Goal: Information Seeking & Learning: Learn about a topic

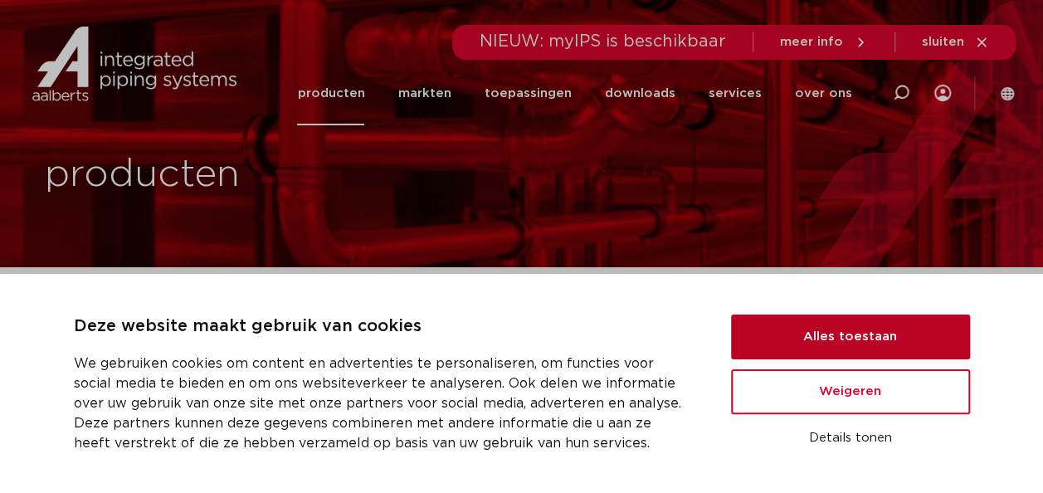
click at [820, 322] on button "Alles toestaan" at bounding box center [850, 337] width 239 height 45
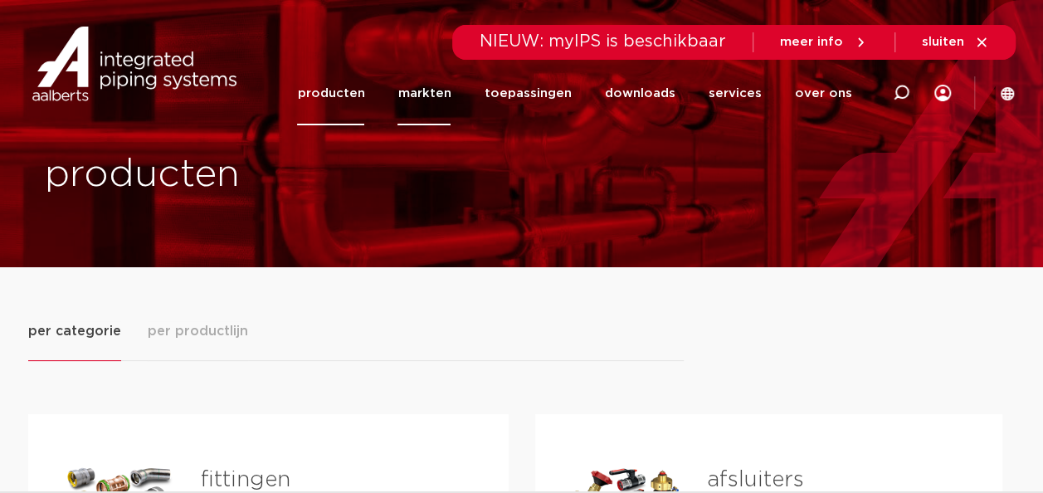
click at [429, 97] on link "markten" at bounding box center [424, 93] width 53 height 64
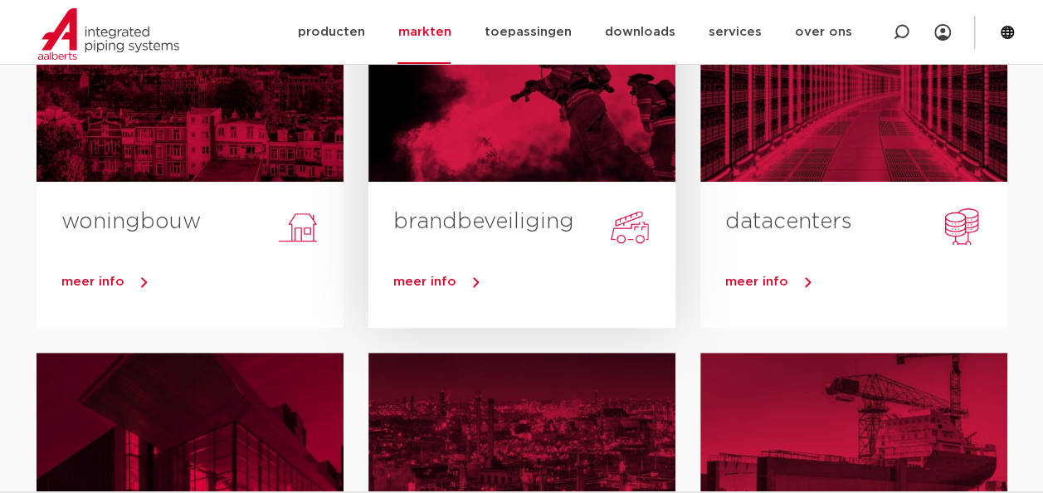
scroll to position [249, 0]
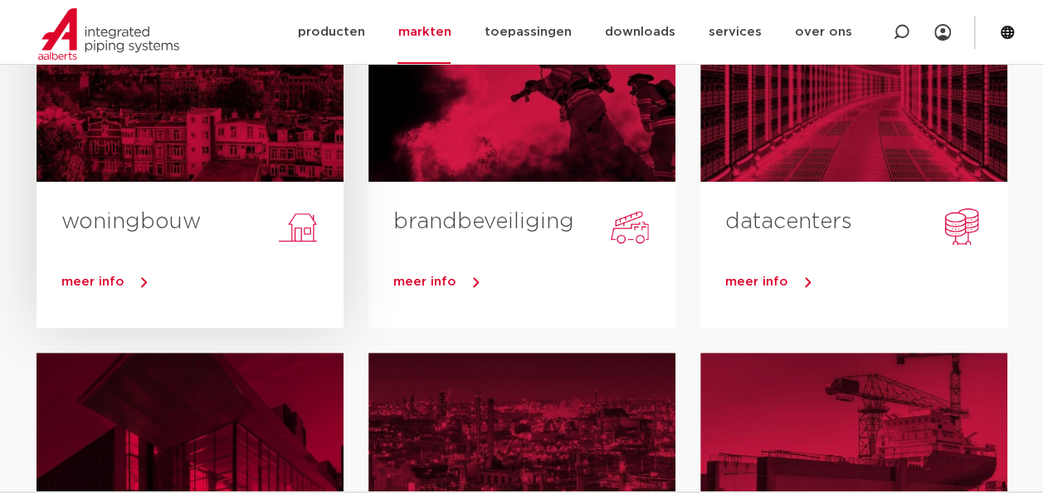
click at [196, 188] on div "woningbouw" at bounding box center [190, 213] width 307 height 63
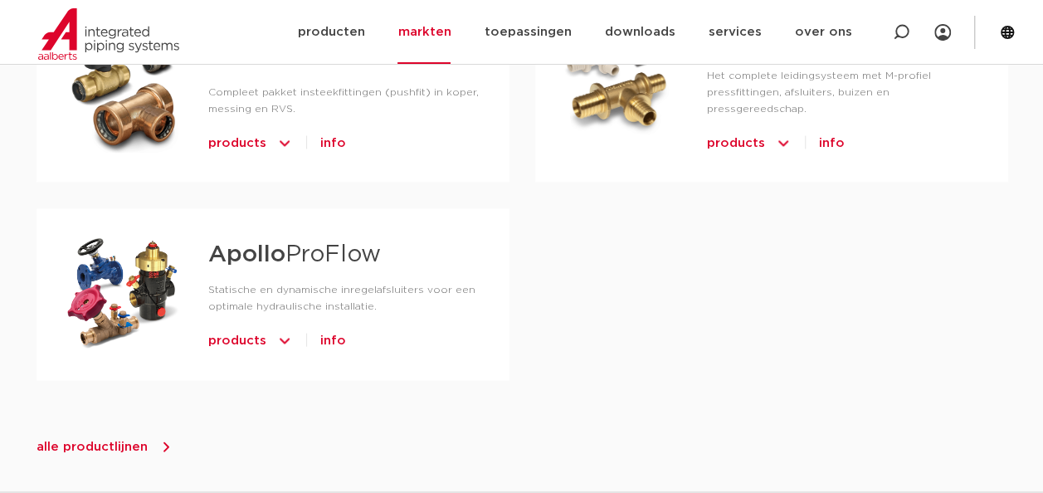
scroll to position [1577, 0]
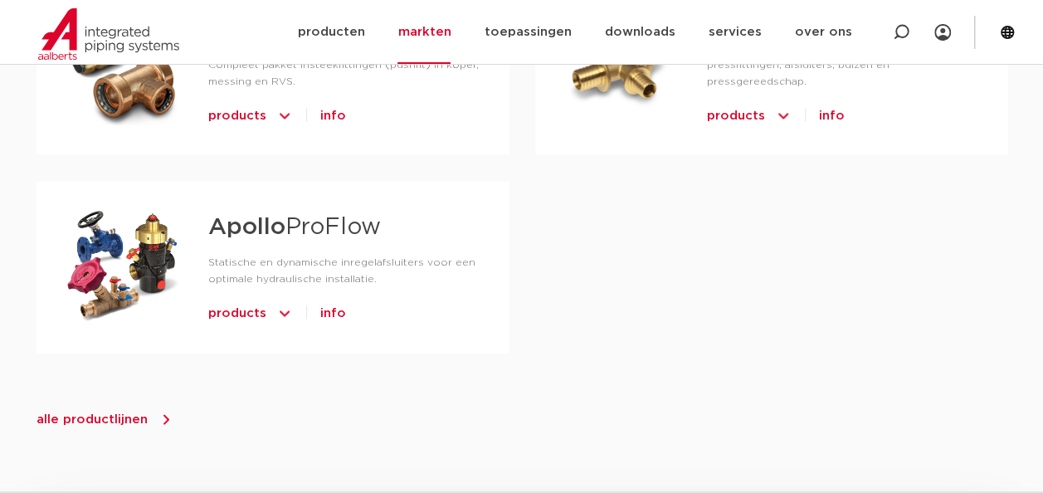
click at [158, 412] on icon at bounding box center [166, 420] width 17 height 17
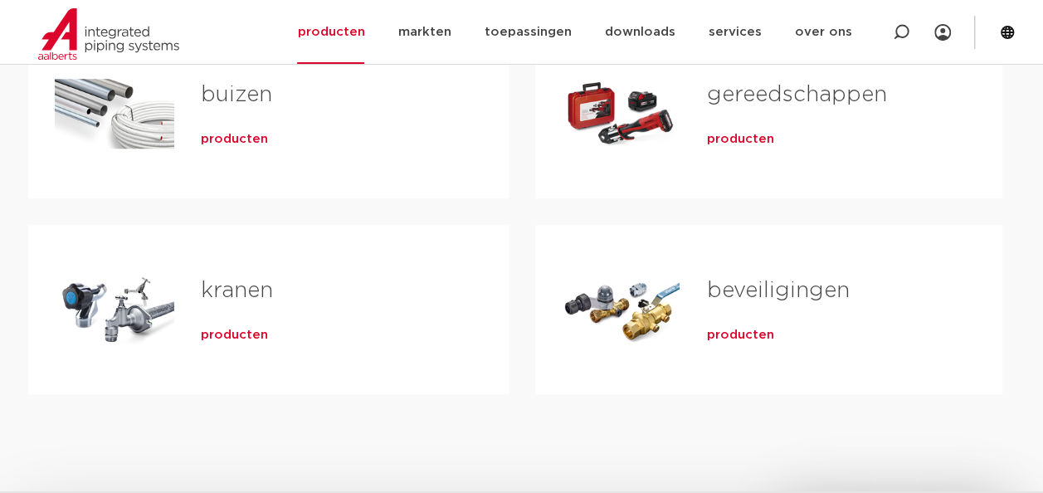
scroll to position [747, 0]
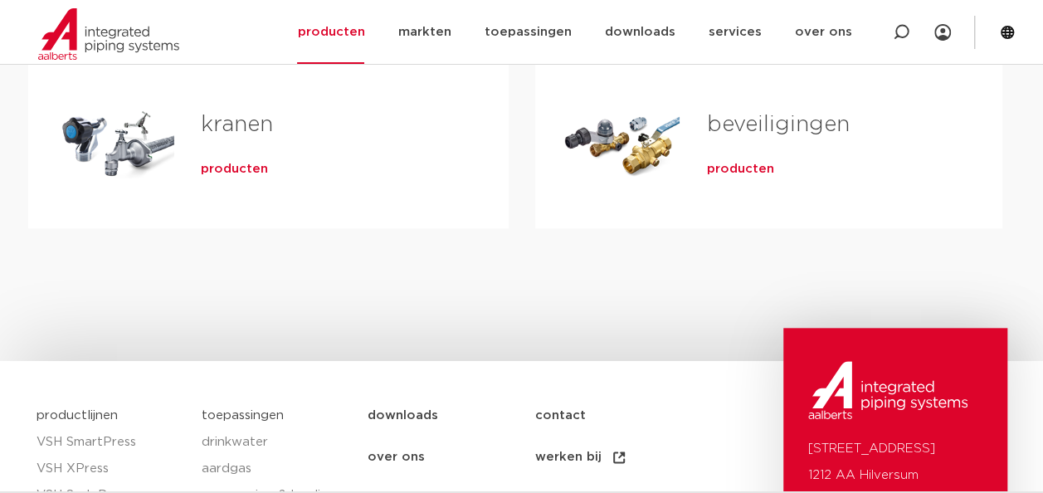
click at [674, 153] on div "Tabs. Open items met enter of spatie, sluit af met escape en navigeer met de pi…" at bounding box center [621, 144] width 119 height 116
click at [721, 161] on span "producten" at bounding box center [739, 169] width 67 height 17
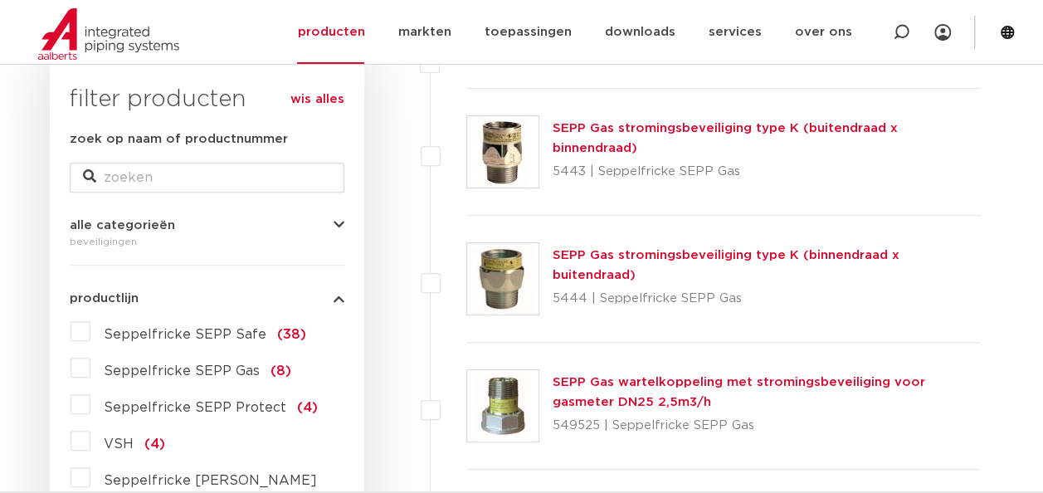
scroll to position [332, 0]
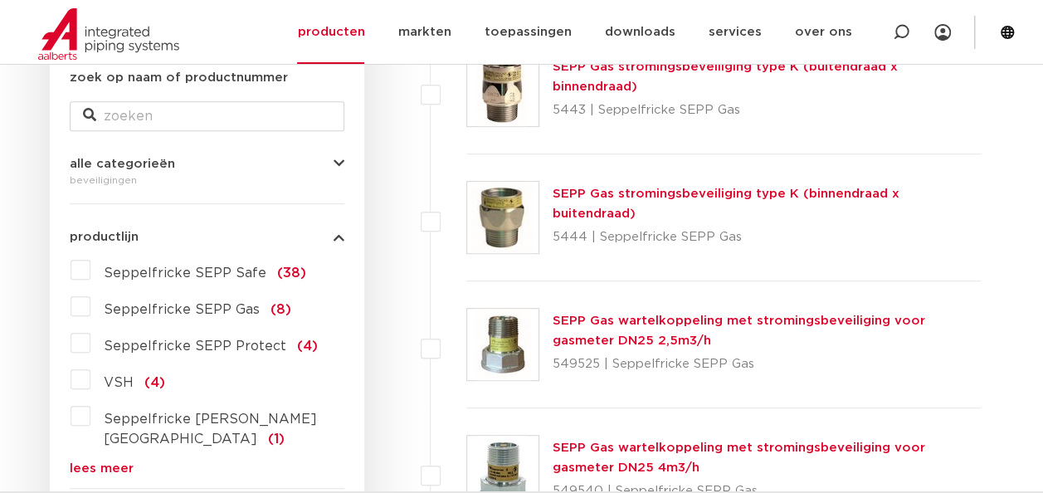
click at [266, 174] on div "beveiligingen" at bounding box center [207, 180] width 275 height 20
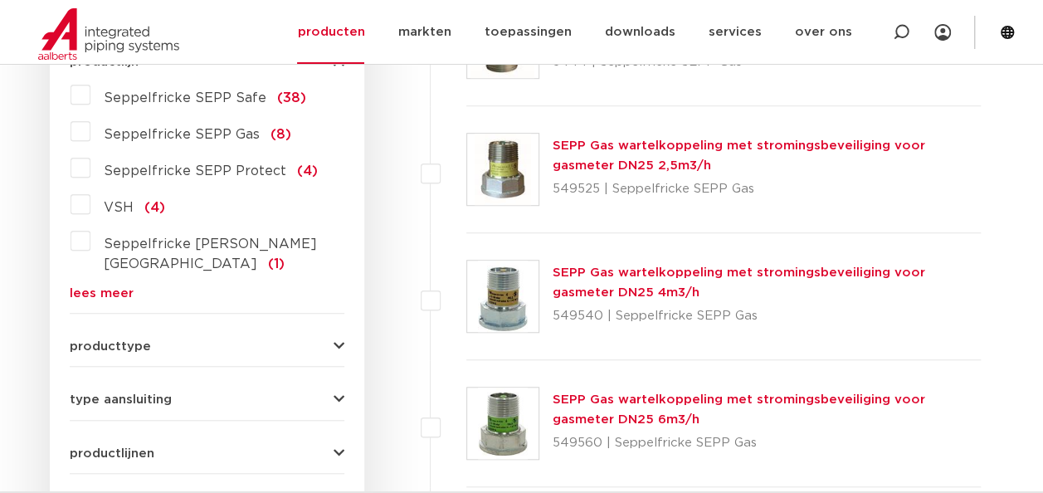
scroll to position [581, 0]
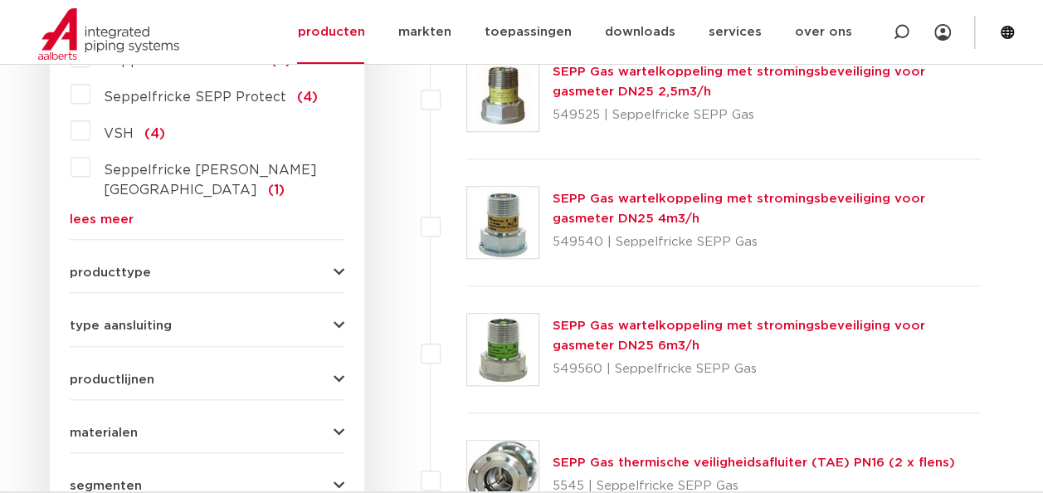
click at [297, 266] on button "producttype" at bounding box center [207, 272] width 275 height 12
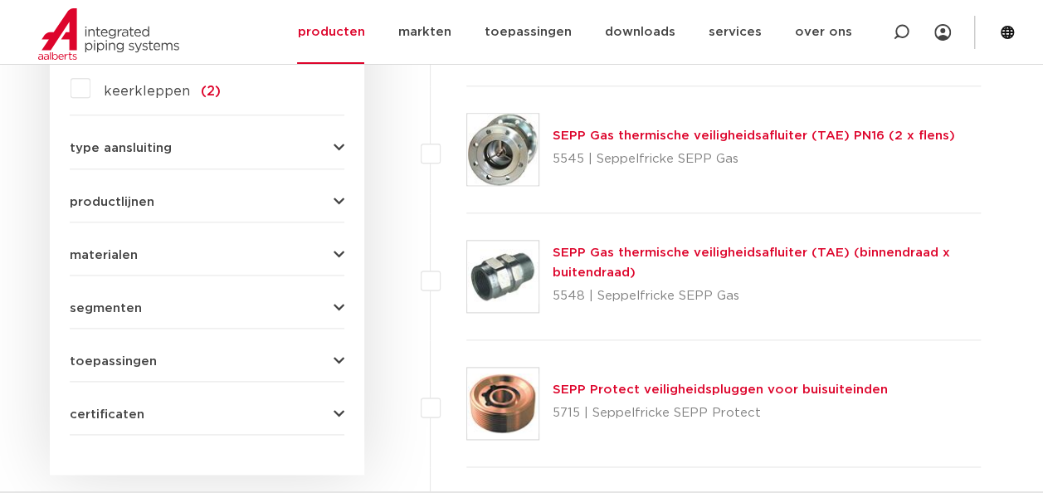
scroll to position [913, 0]
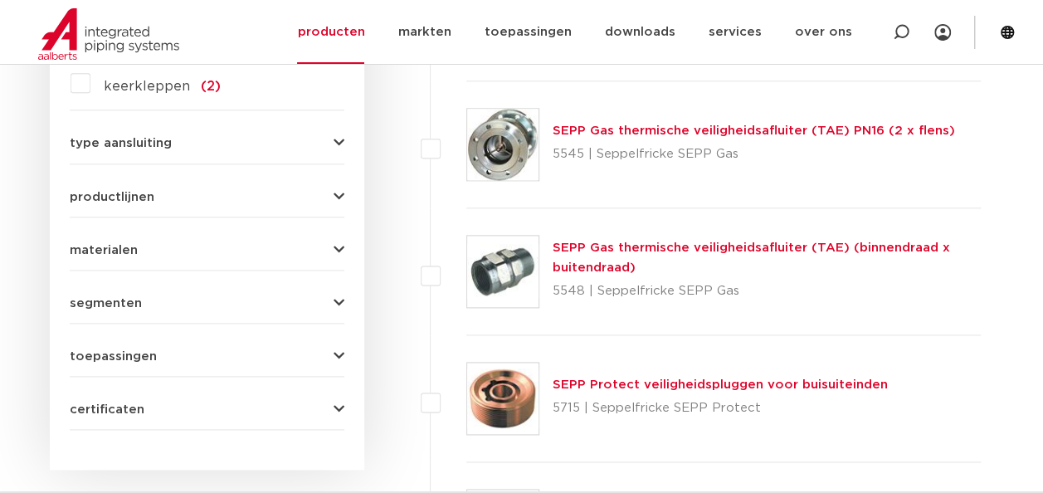
click at [330, 284] on div "segmenten utiliteitsbouw (58) industrie (52) woningbouw (1) brandbeveiliging (1…" at bounding box center [207, 297] width 275 height 26
click at [337, 297] on icon "button" at bounding box center [339, 303] width 11 height 12
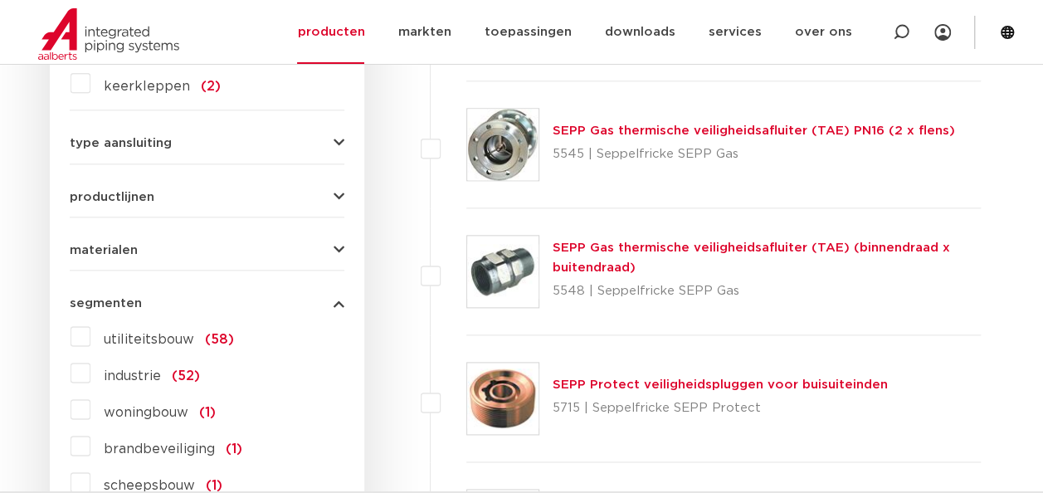
scroll to position [1079, 0]
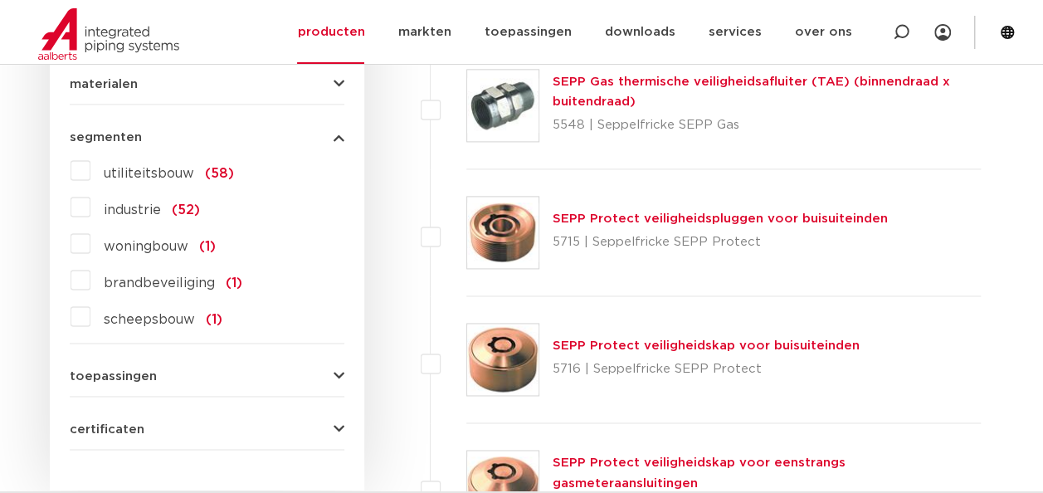
click at [173, 240] on span "woningbouw" at bounding box center [146, 246] width 85 height 13
click at [0, 0] on input "woningbouw (1)" at bounding box center [0, 0] width 0 height 0
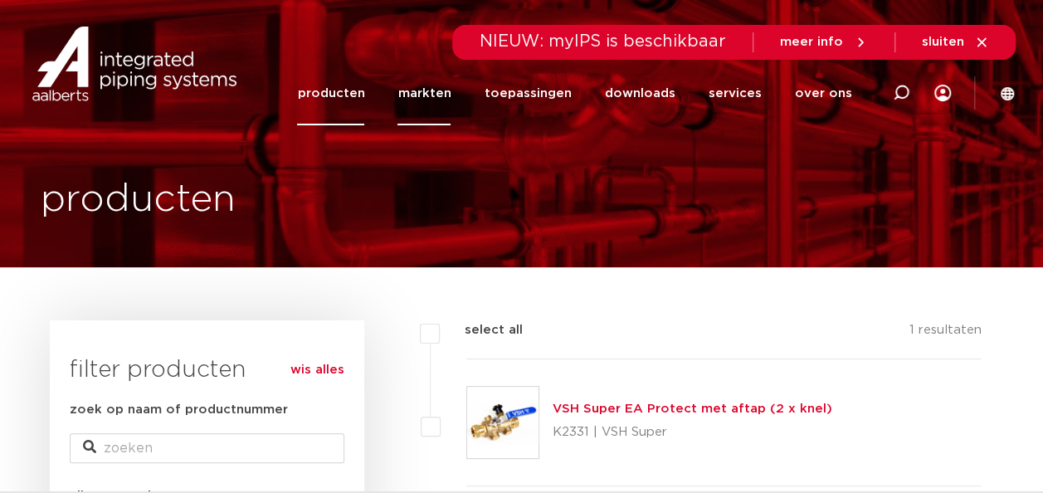
click at [442, 95] on link "markten" at bounding box center [424, 93] width 53 height 64
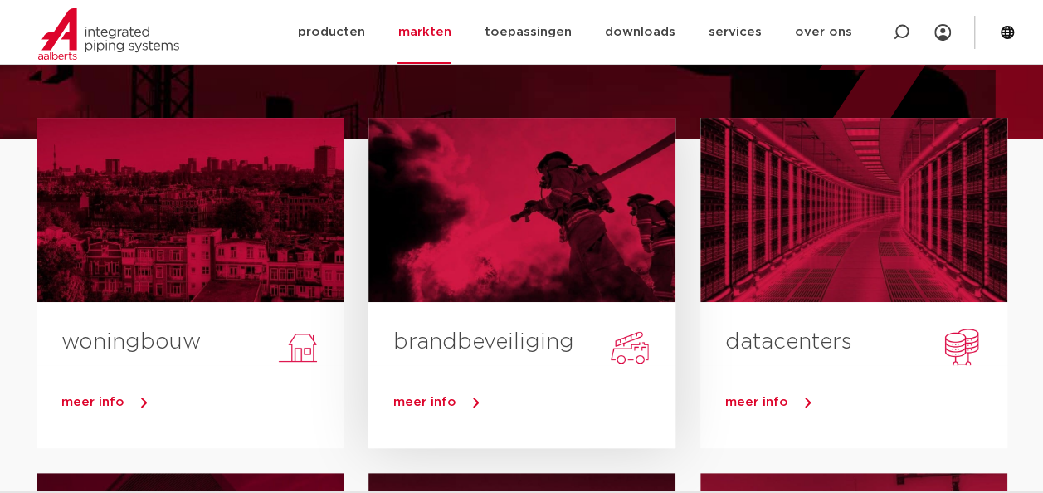
scroll to position [249, 0]
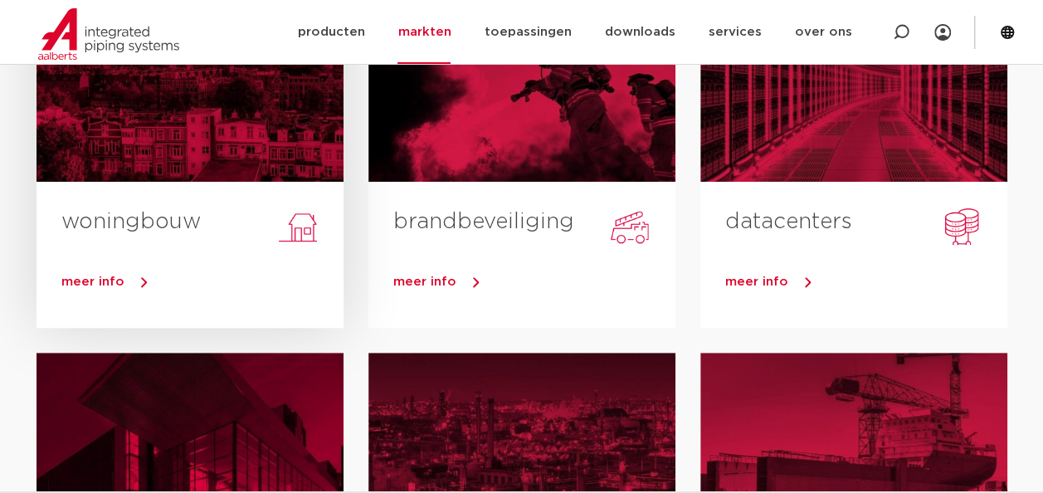
click at [237, 152] on div at bounding box center [190, 90] width 307 height 184
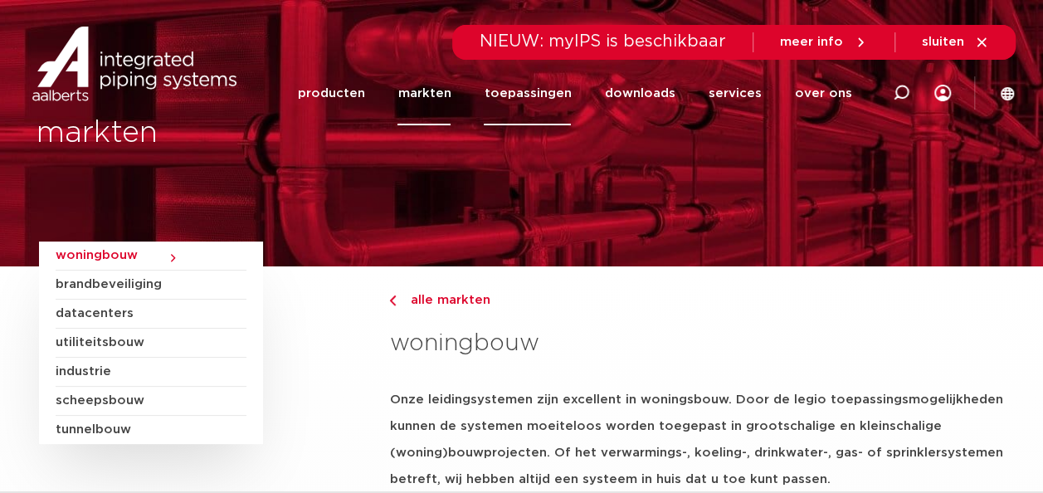
click at [536, 86] on link "toepassingen" at bounding box center [527, 93] width 87 height 64
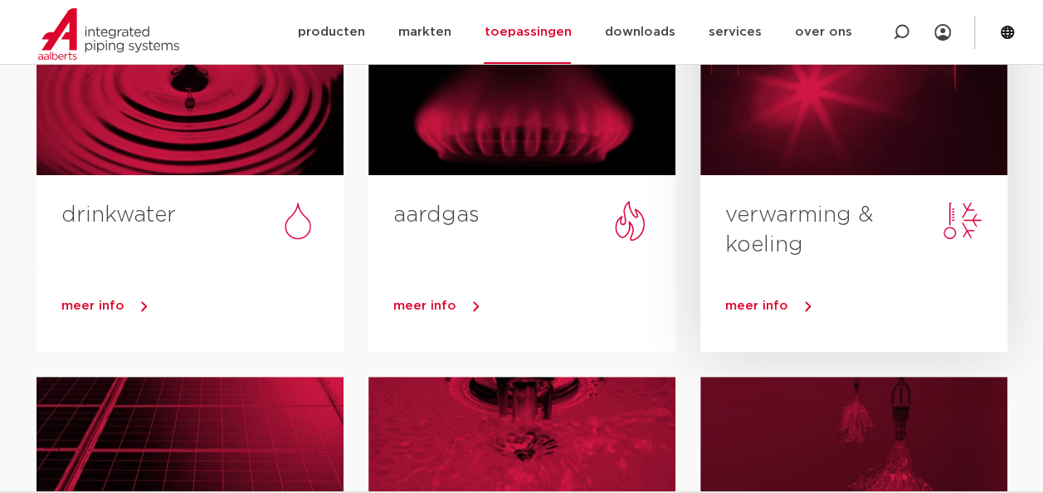
scroll to position [166, 0]
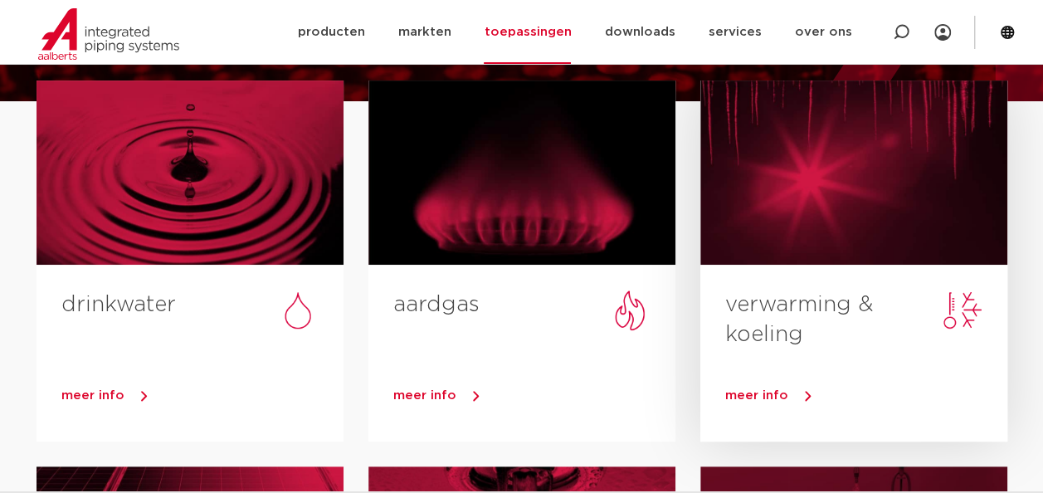
click at [789, 169] on div at bounding box center [854, 173] width 307 height 184
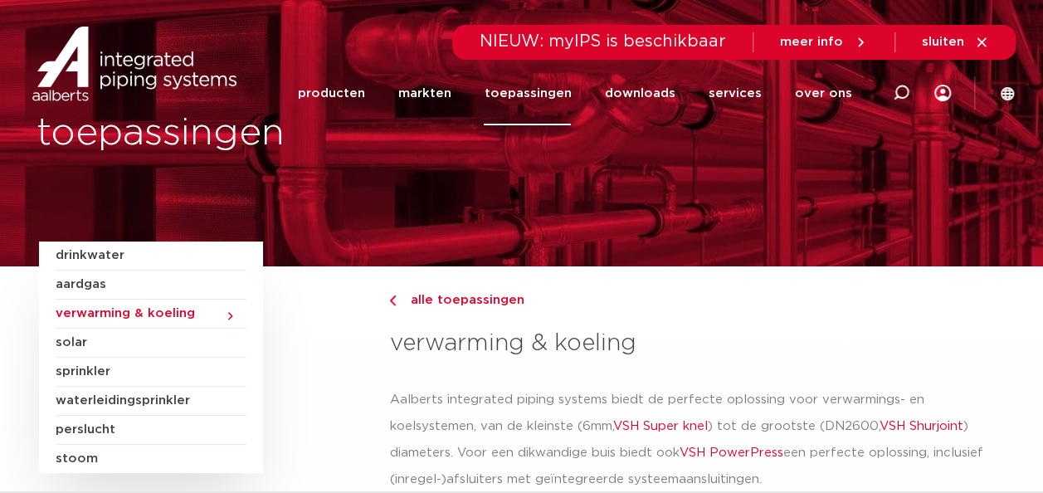
click at [973, 38] on span "sluiten" at bounding box center [955, 42] width 67 height 15
